Goal: Information Seeking & Learning: Learn about a topic

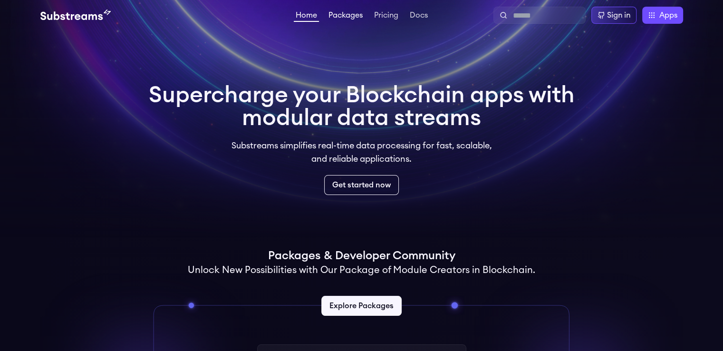
click at [352, 18] on link "Packages" at bounding box center [346, 16] width 38 height 10
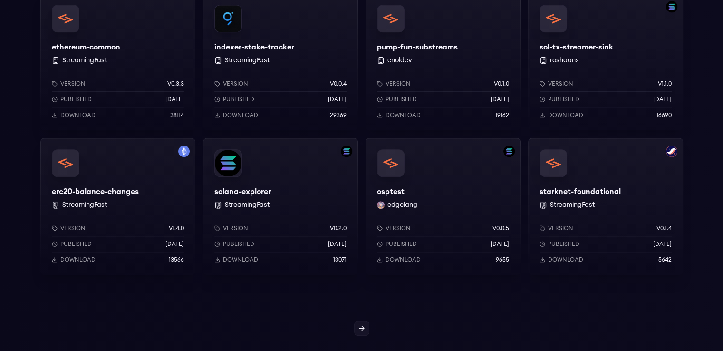
scroll to position [856, 0]
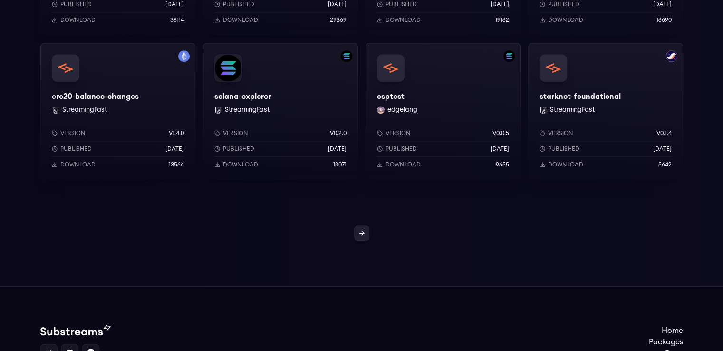
click at [359, 229] on icon at bounding box center [362, 233] width 8 height 8
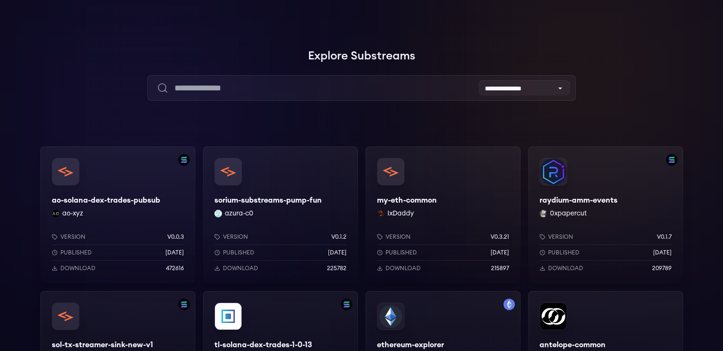
scroll to position [6, 0]
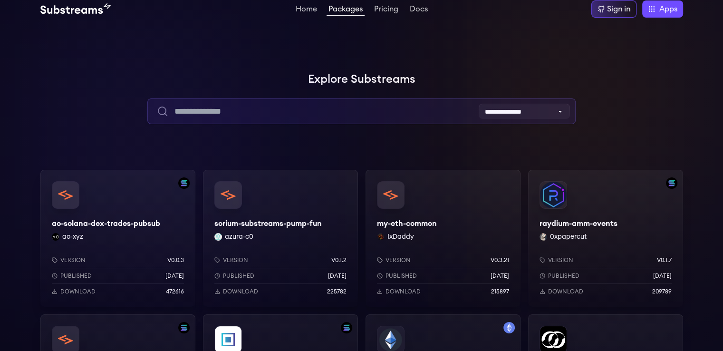
click at [212, 105] on input "text" at bounding box center [361, 111] width 428 height 26
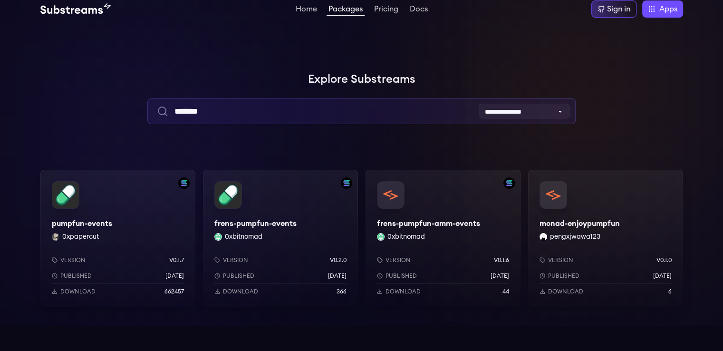
type input "*******"
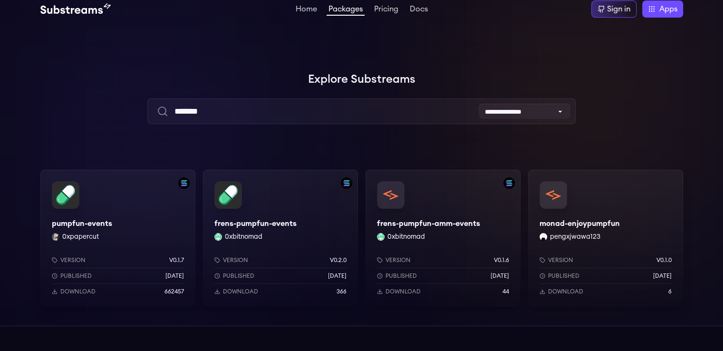
click at [271, 222] on div "frens-pumpfun-events 0xbitnomad Version v0.2.0 Published 3 months ago Download …" at bounding box center [280, 238] width 155 height 137
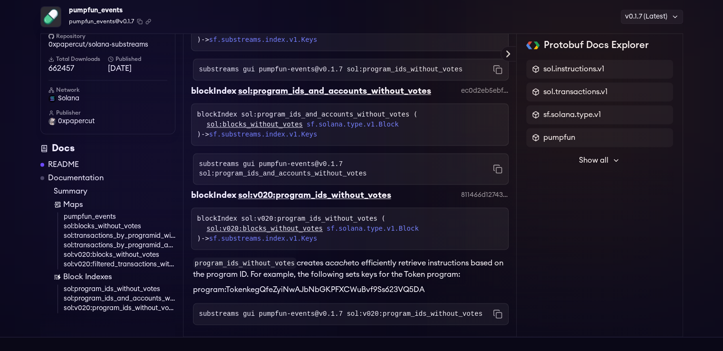
scroll to position [1331, 0]
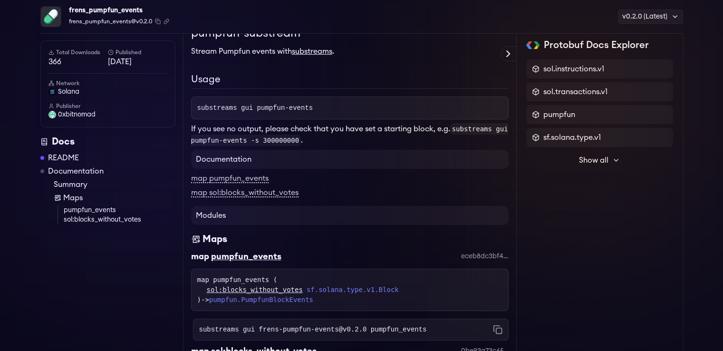
scroll to position [95, 0]
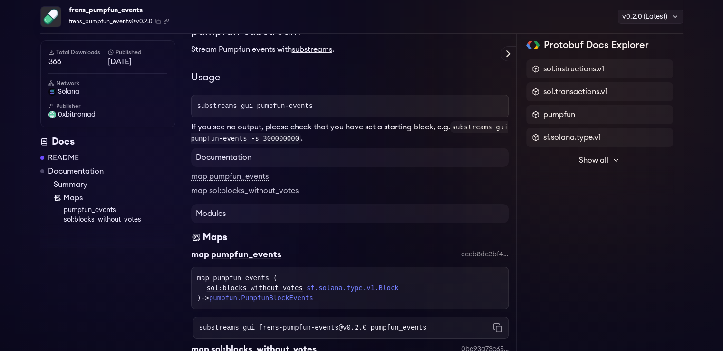
click at [91, 174] on link "Documentation" at bounding box center [76, 170] width 56 height 11
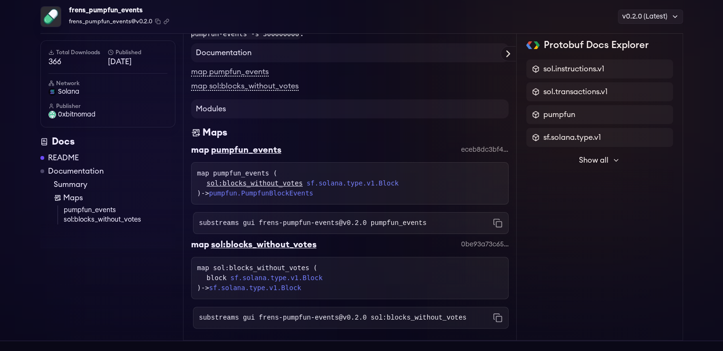
scroll to position [201, 0]
click at [246, 181] on link "sol:blocks_without_votes" at bounding box center [255, 182] width 96 height 10
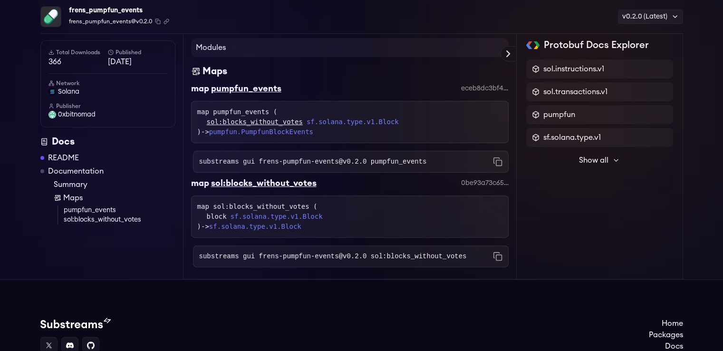
scroll to position [259, 0]
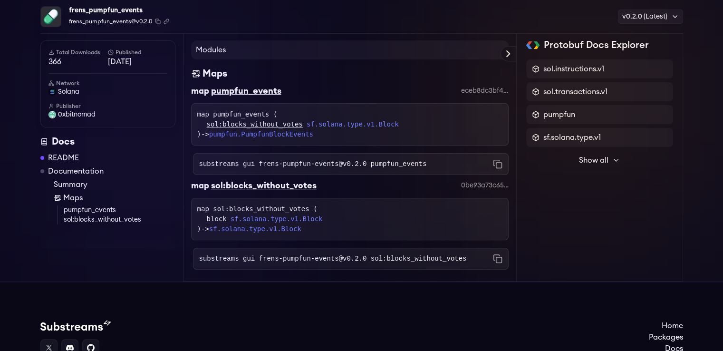
click at [601, 160] on span "Show all" at bounding box center [593, 160] width 29 height 11
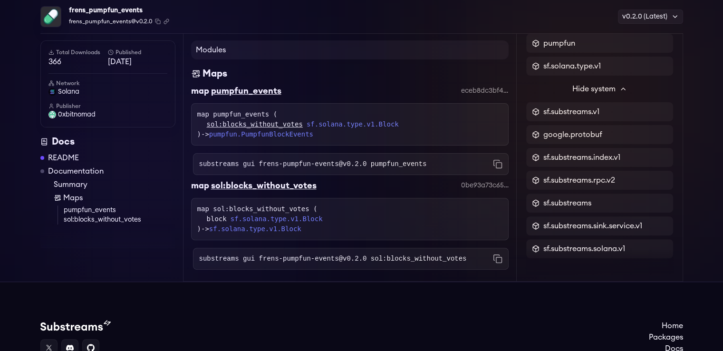
click at [243, 86] on div "pumpfun_events" at bounding box center [246, 90] width 70 height 13
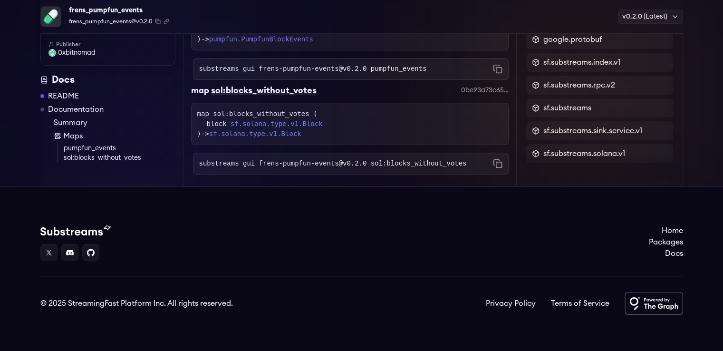
scroll to position [164, 0]
